Goal: Task Accomplishment & Management: Use online tool/utility

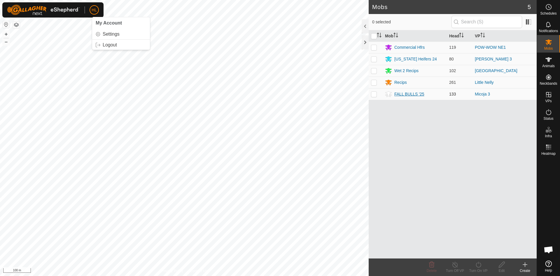
click at [409, 94] on div "FALL BULLS '25" at bounding box center [409, 94] width 30 height 6
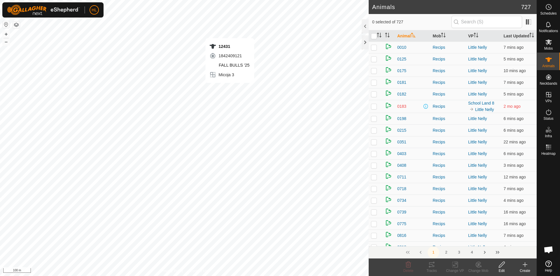
checkbox input "true"
click at [380, 37] on icon "Activate to sort" at bounding box center [380, 35] width 1 height 5
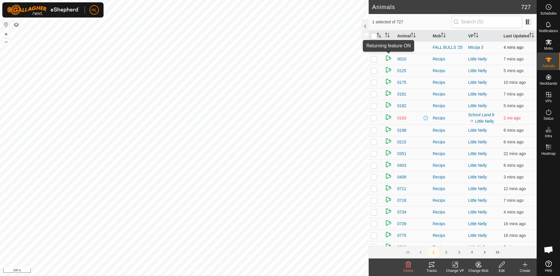
click at [387, 50] on img at bounding box center [388, 46] width 7 height 7
click at [503, 263] on icon at bounding box center [501, 264] width 7 height 7
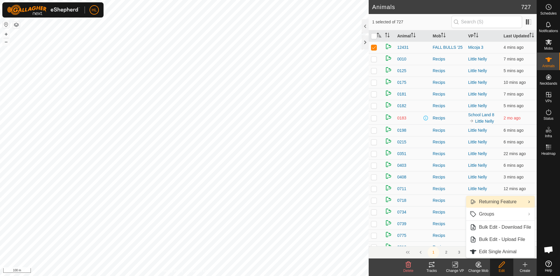
click at [504, 204] on link "Returning Feature" at bounding box center [500, 202] width 69 height 12
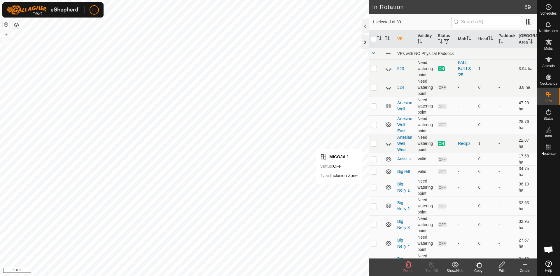
click at [367, 41] on div at bounding box center [365, 42] width 7 height 14
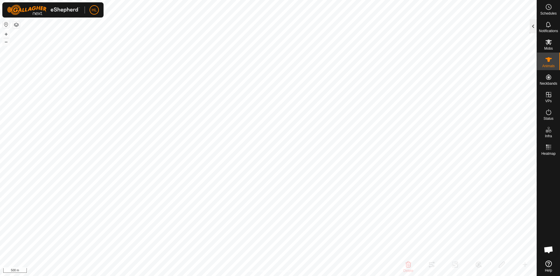
click at [533, 27] on div at bounding box center [533, 26] width 7 height 14
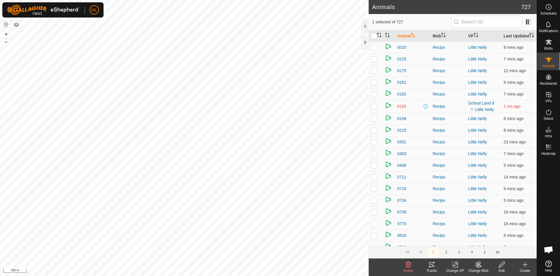
click at [378, 34] on icon "Activate to sort" at bounding box center [378, 33] width 2 height 1
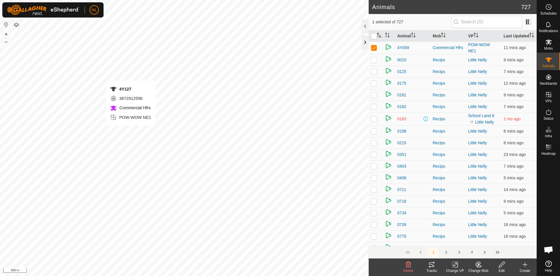
checkbox input "false"
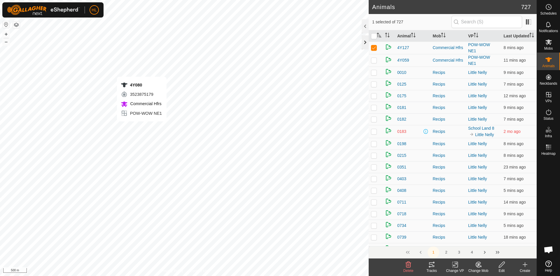
checkbox input "false"
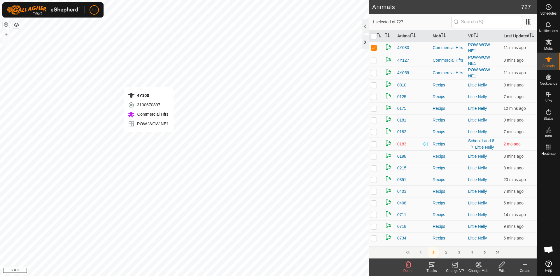
checkbox input "false"
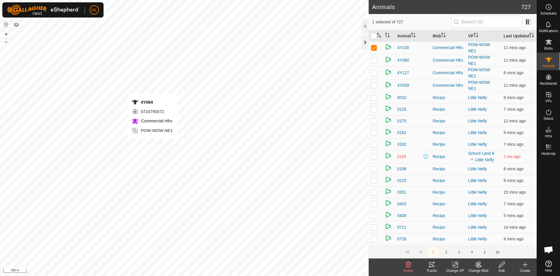
checkbox input "false"
